Goal: Information Seeking & Learning: Learn about a topic

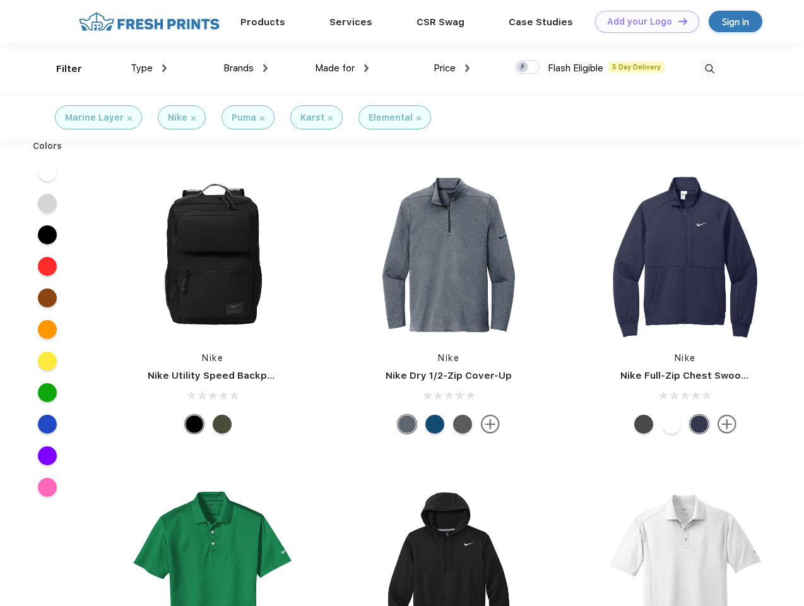
scroll to position [1, 0]
click at [643, 21] on link "Add your Logo Design Tool" at bounding box center [647, 22] width 104 height 22
click at [0, 0] on div "Design Tool" at bounding box center [0, 0] width 0 height 0
click at [678, 21] on link "Add your Logo Design Tool" at bounding box center [647, 22] width 104 height 22
click at [61, 69] on div "Filter" at bounding box center [69, 69] width 26 height 15
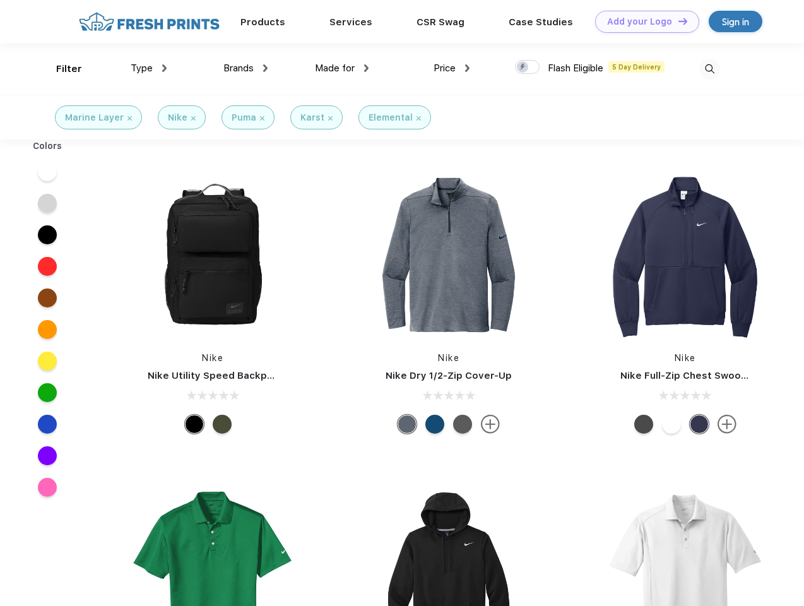
click at [149, 68] on span "Type" at bounding box center [142, 68] width 22 height 11
click at [246, 68] on span "Brands" at bounding box center [239, 68] width 30 height 11
click at [342, 68] on span "Made for" at bounding box center [335, 68] width 40 height 11
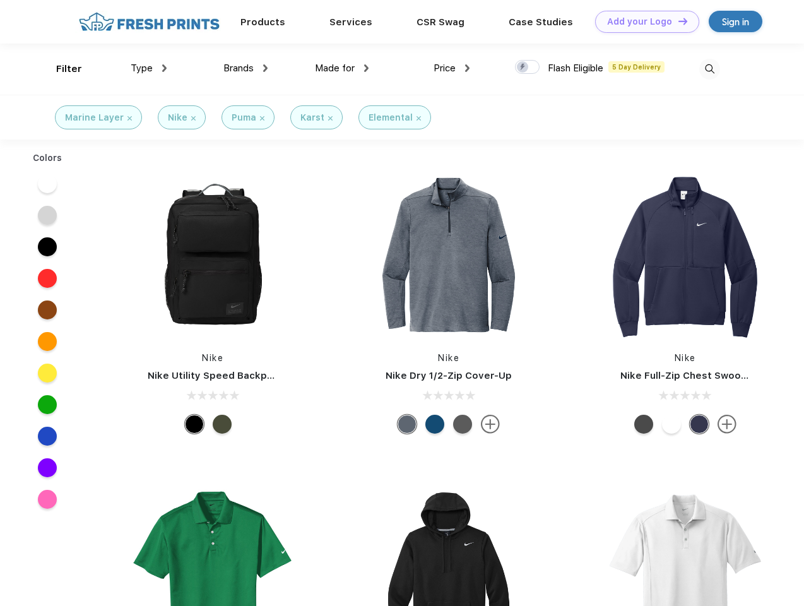
click at [452, 68] on span "Price" at bounding box center [445, 68] width 22 height 11
click at [528, 68] on div at bounding box center [527, 67] width 25 height 14
click at [523, 68] on input "checkbox" at bounding box center [519, 63] width 8 height 8
click at [710, 69] on img at bounding box center [710, 69] width 21 height 21
